Goal: Obtain resource: Obtain resource

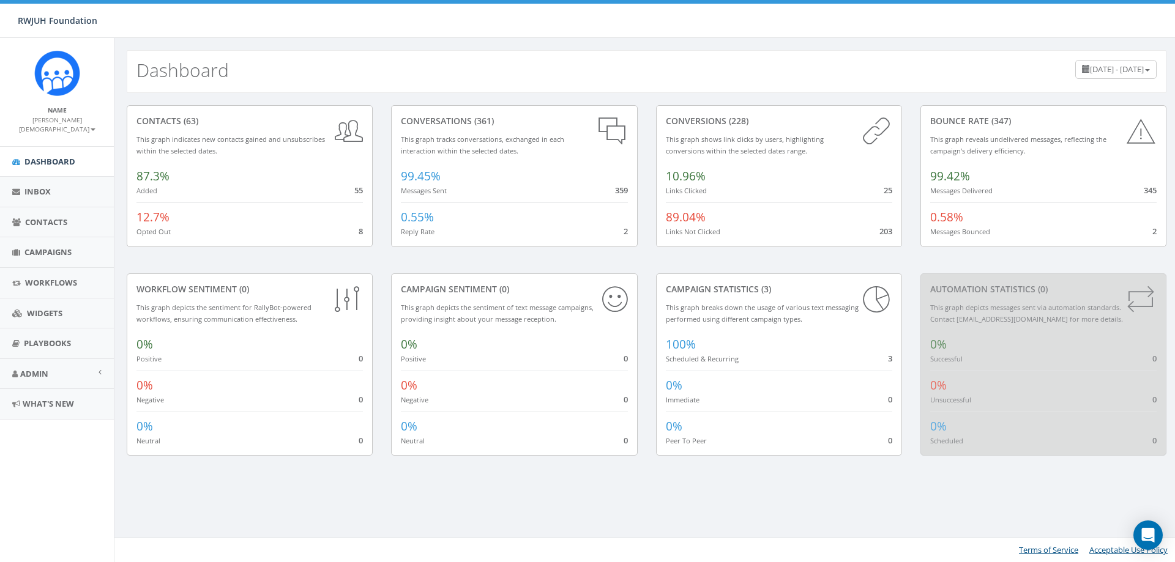
click at [709, 195] on div "10.96% Links Clicked 25" at bounding box center [779, 179] width 226 height 34
click at [58, 250] on link "Campaigns" at bounding box center [57, 252] width 114 height 30
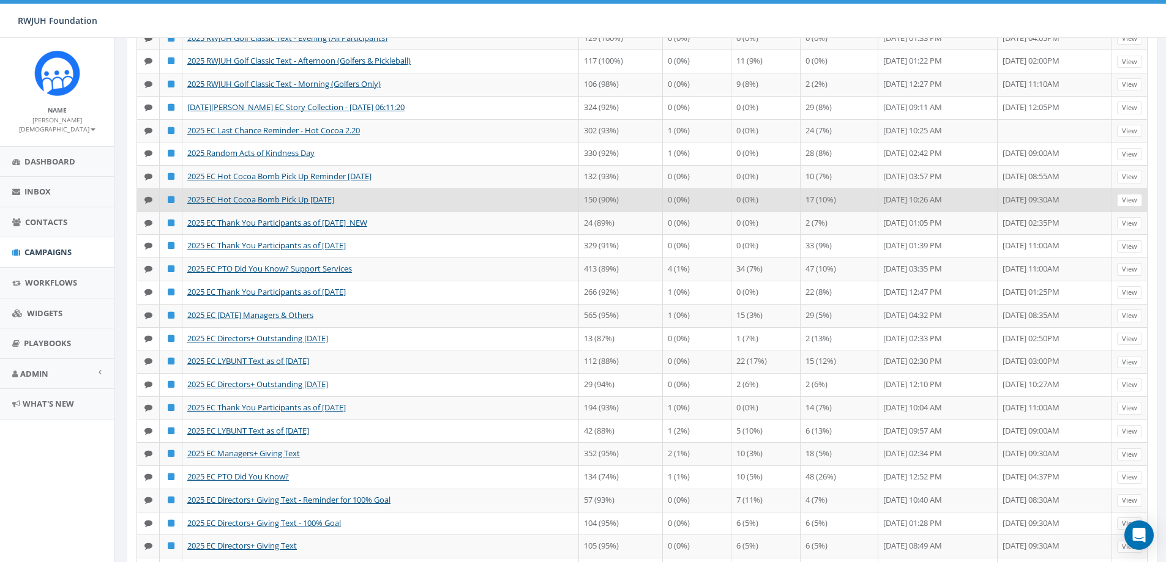
scroll to position [330, 0]
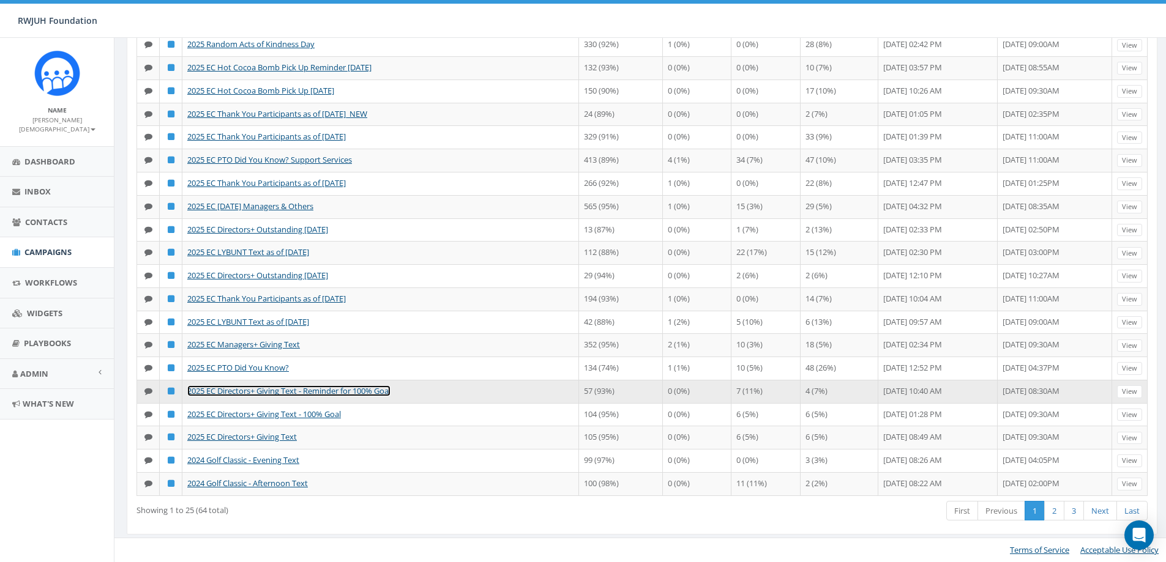
click at [289, 394] on link "2025 EC Directors+ Giving Text - Reminder for 100% Goal" at bounding box center [288, 391] width 203 height 11
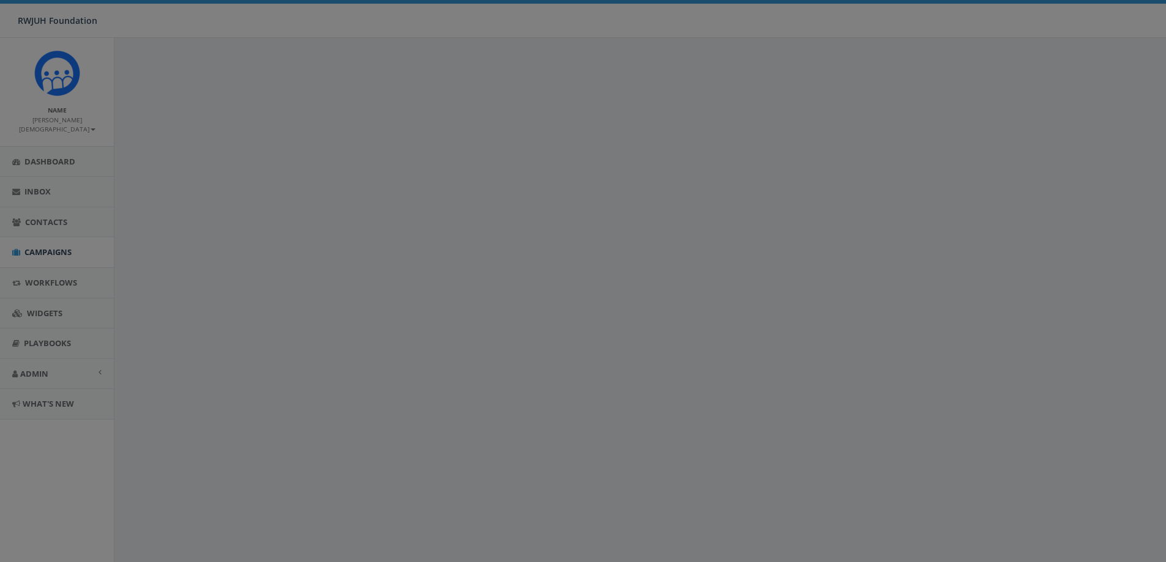
select select
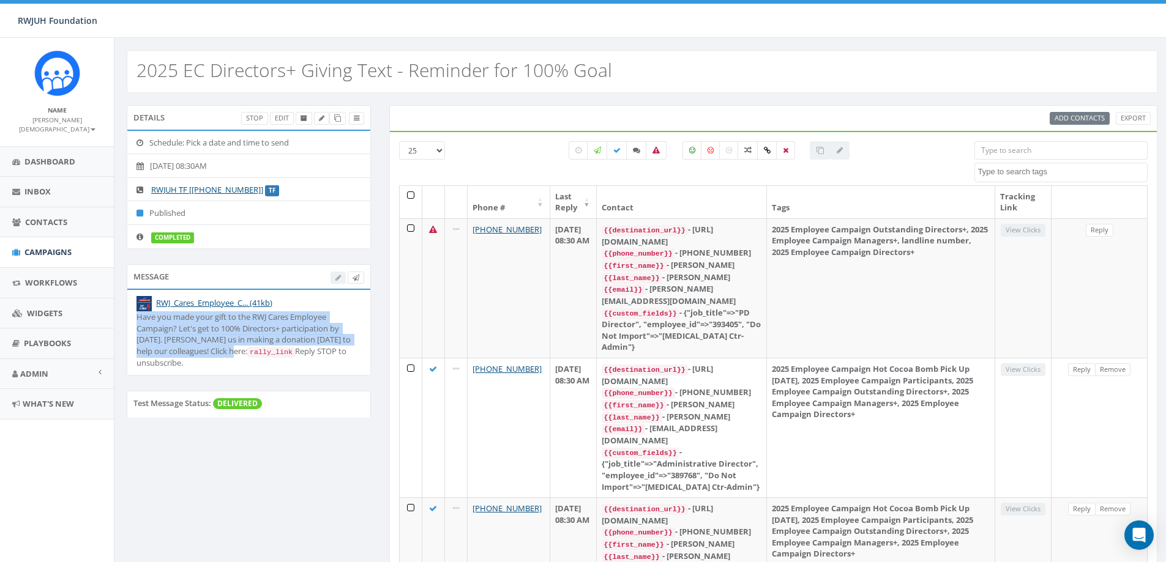
drag, startPoint x: 219, startPoint y: 352, endPoint x: 127, endPoint y: 316, distance: 99.2
click at [127, 316] on div "RWJ_Cares_Employee_C... (41kb) Have you made your gift to the RWJ Cares Employe…" at bounding box center [249, 332] width 244 height 87
copy div "Have you made your gift to the RWJ Cares Employee Campaign? Let's get to 100% D…"
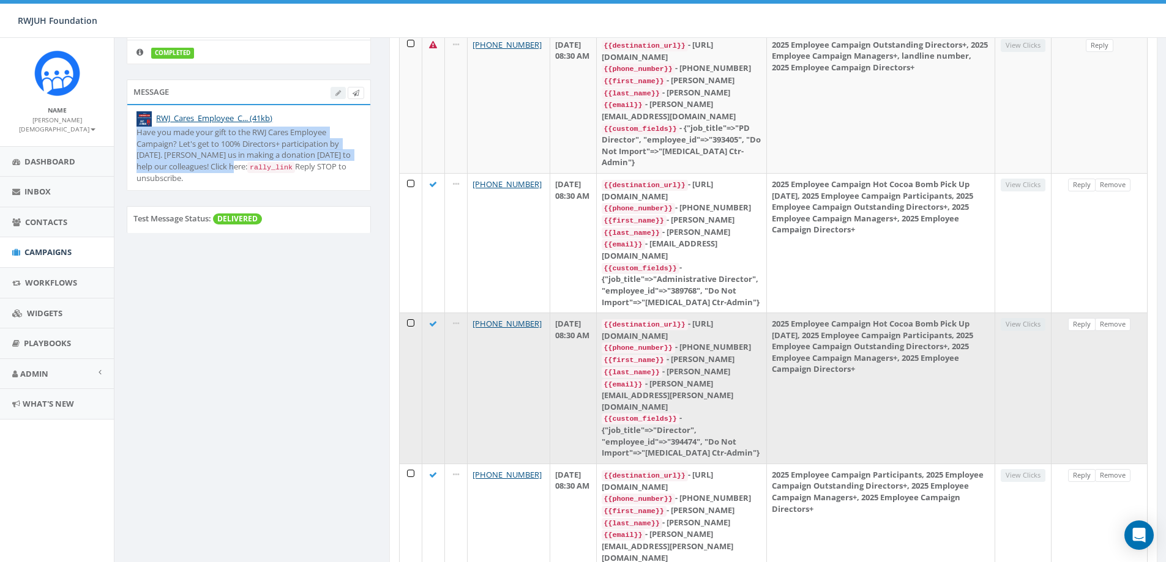
scroll to position [367, 0]
